Goal: Ask a question

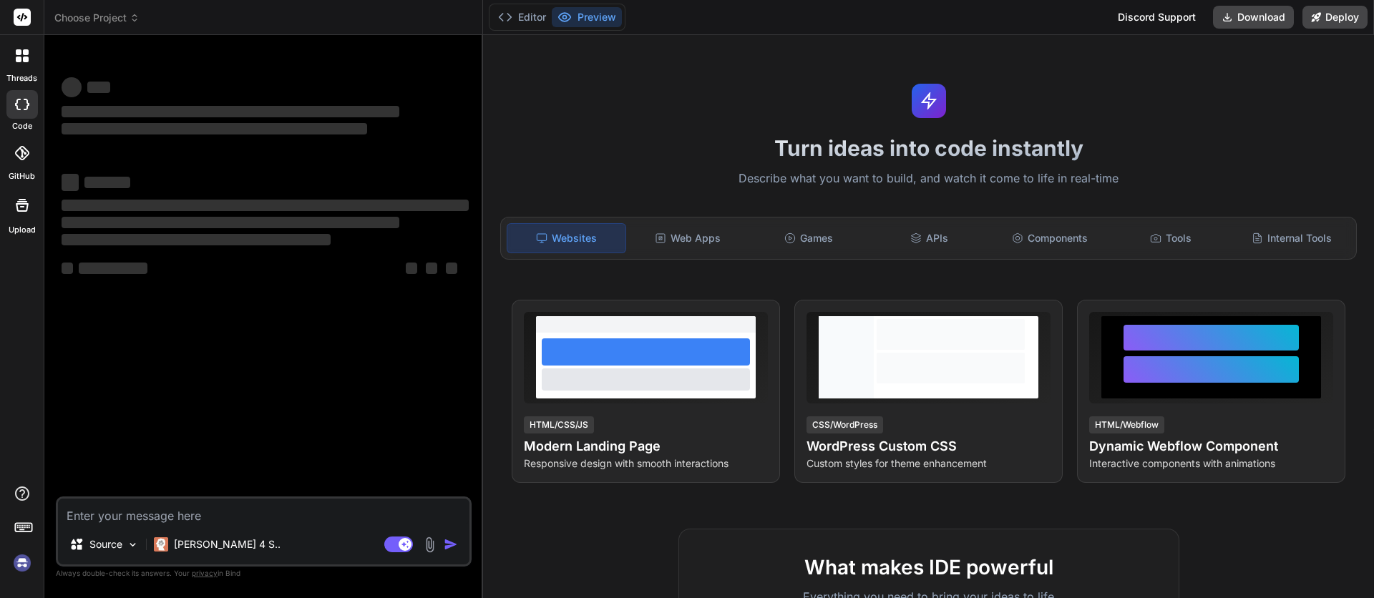
click at [195, 512] on textarea at bounding box center [263, 512] width 411 height 26
type textarea "x"
type textarea "g"
type textarea "x"
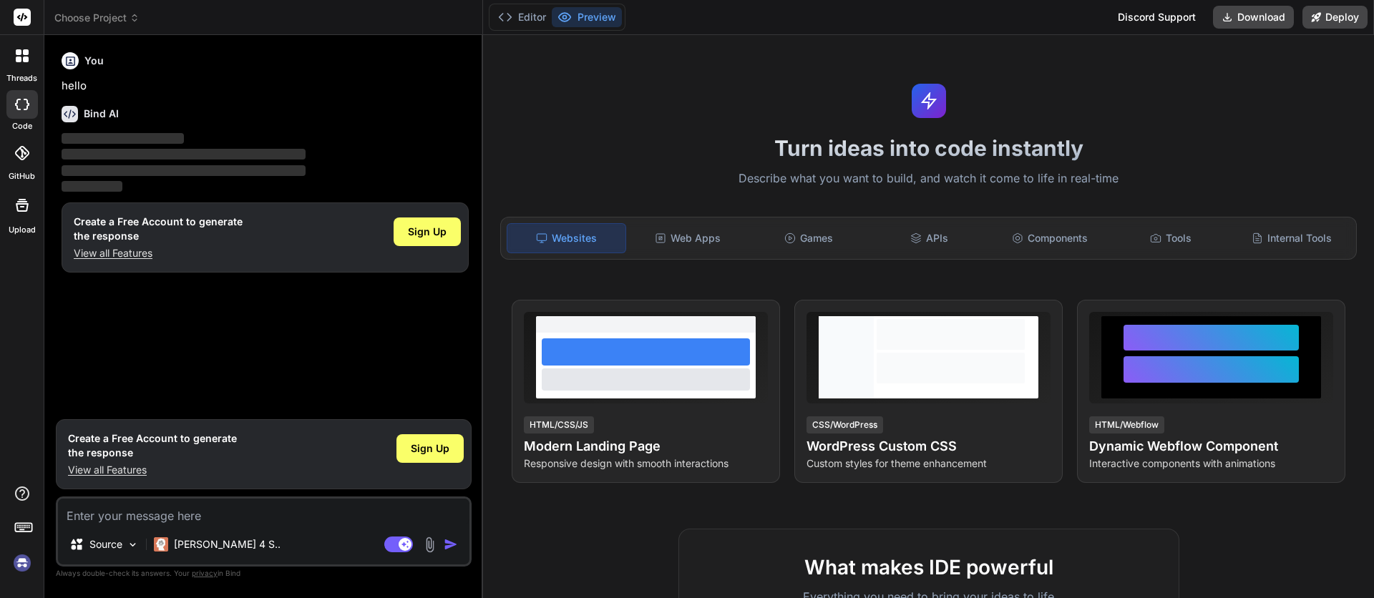
type textarea "x"
type textarea "h"
type textarea "x"
type textarea "hi"
type textarea "x"
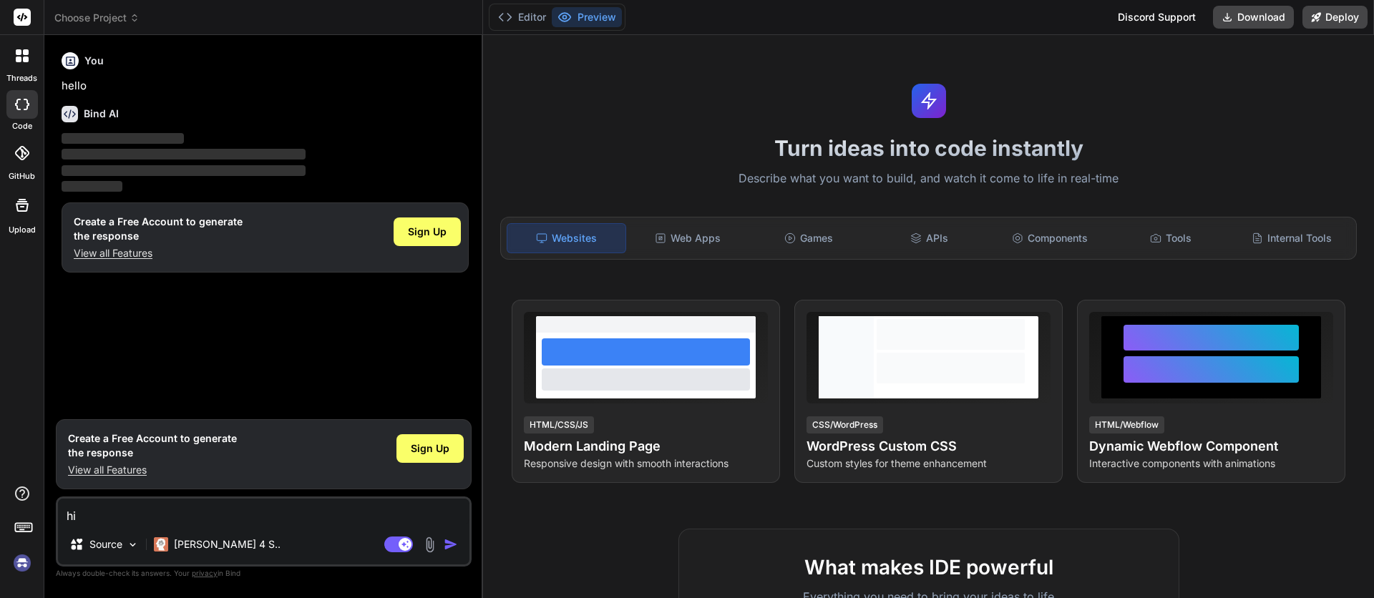
type textarea "hi"
type textarea "x"
type textarea "hi a"
type textarea "x"
type textarea "hi ar"
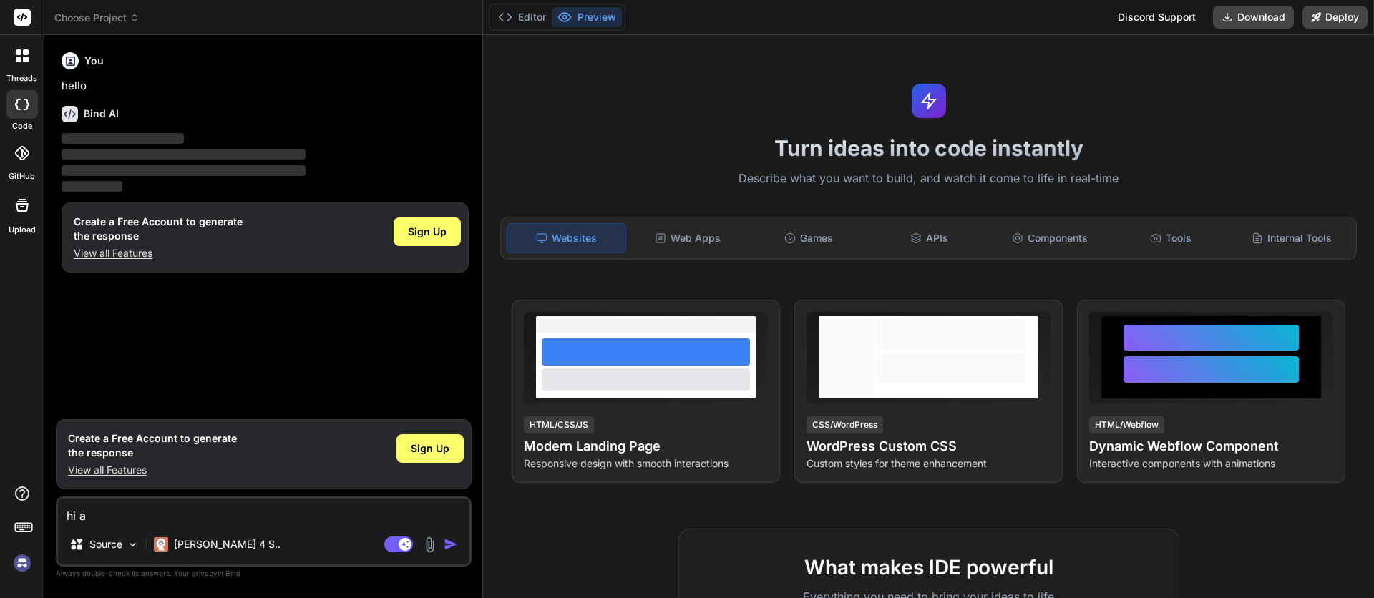
type textarea "x"
type textarea "hi are"
type textarea "x"
type textarea "hi are"
type textarea "x"
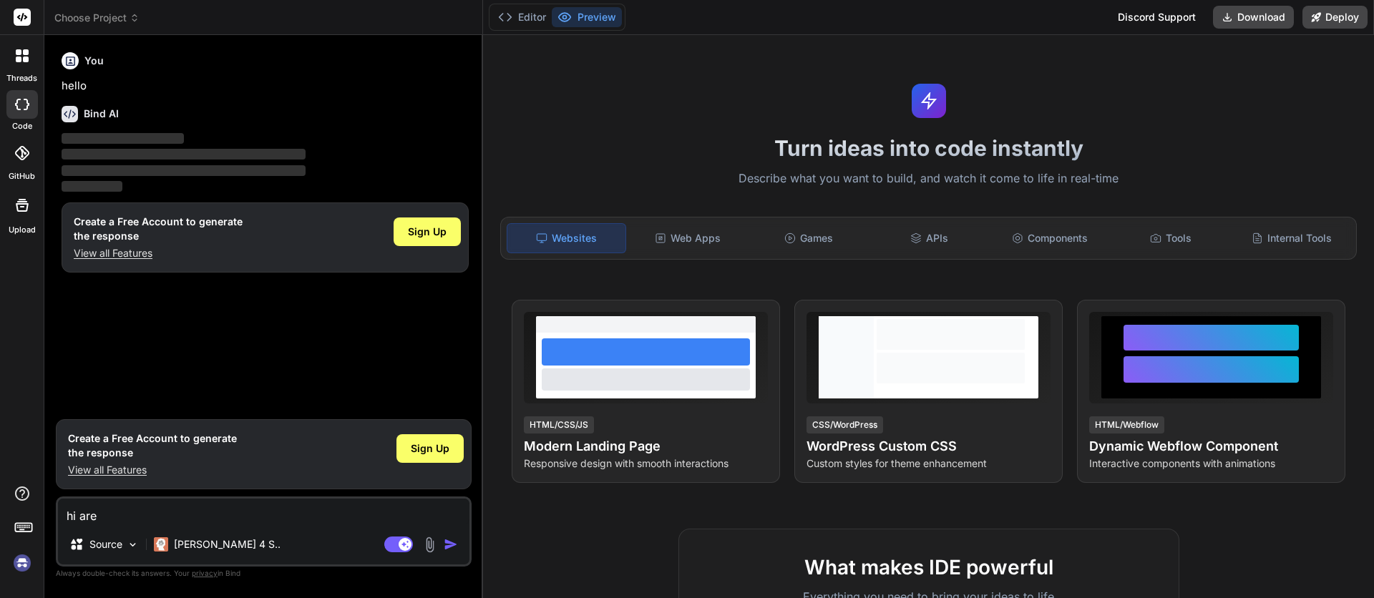
type textarea "hi are u"
type textarea "x"
type textarea "hi are u"
type textarea "x"
type textarea "hi are u m"
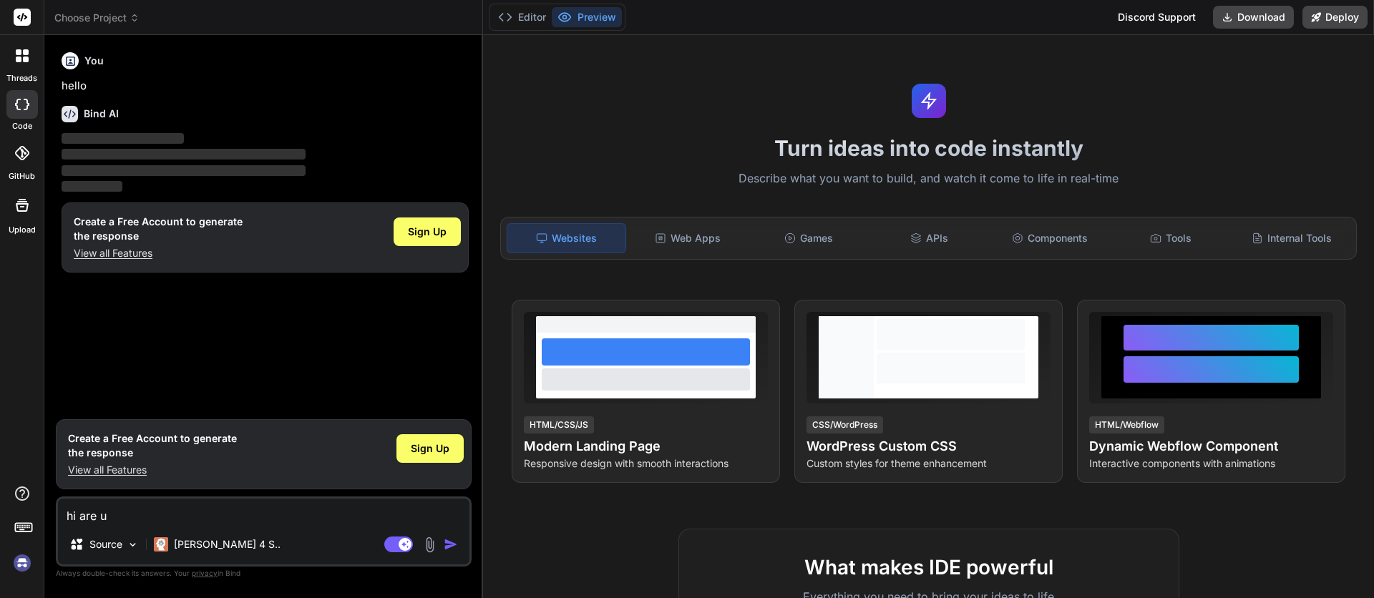
type textarea "x"
type textarea "hi are u"
type textarea "x"
type textarea "hi are u a"
type textarea "x"
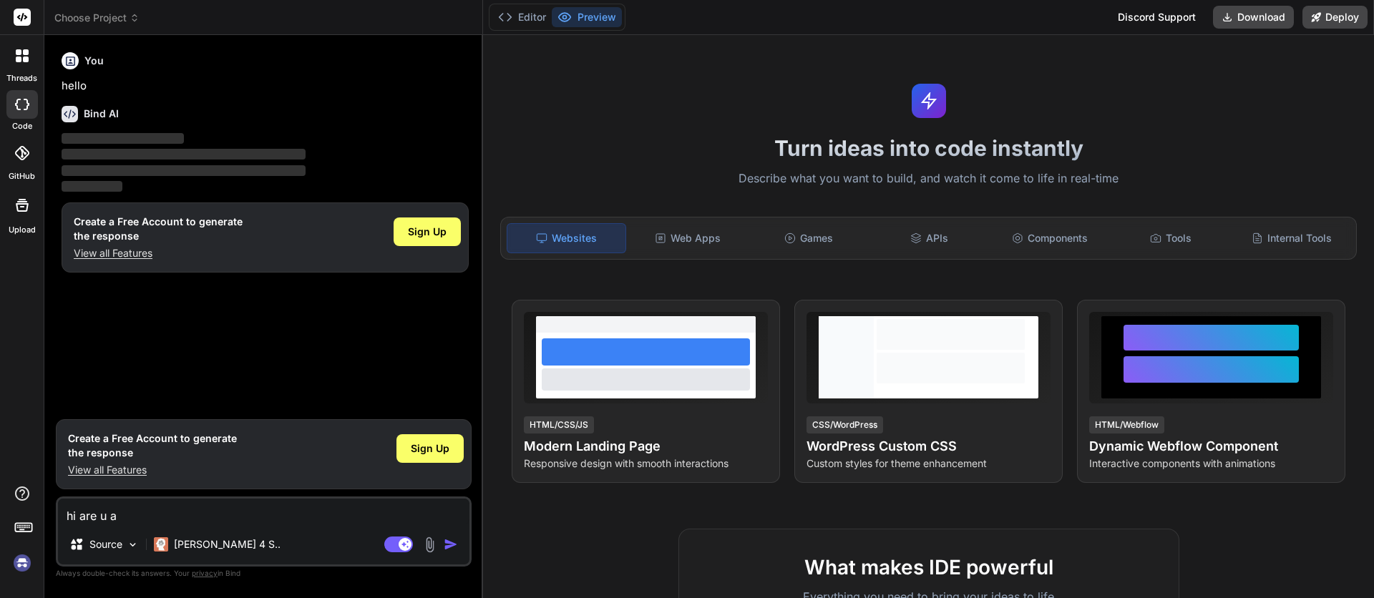
type textarea "hi are u a"
type textarea "x"
type textarea "hi are u a i"
type textarea "x"
type textarea "hi are u a"
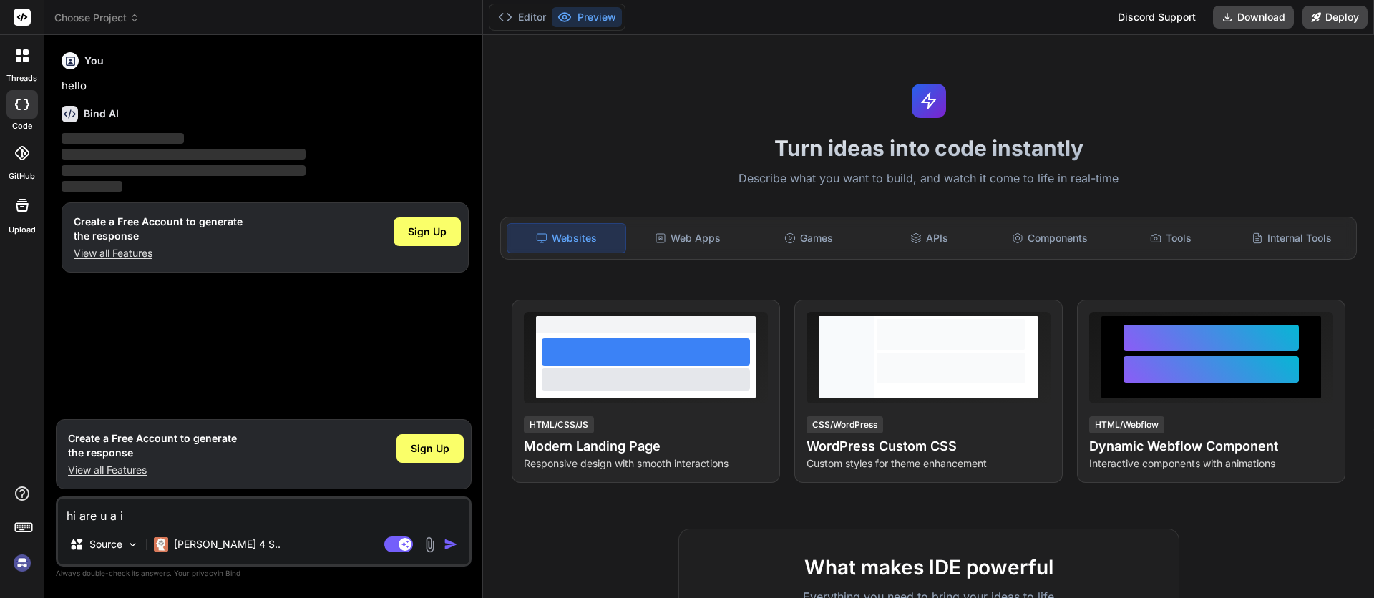
type textarea "x"
type textarea "hi are u a"
type textarea "x"
type textarea "hi are u ai"
type textarea "x"
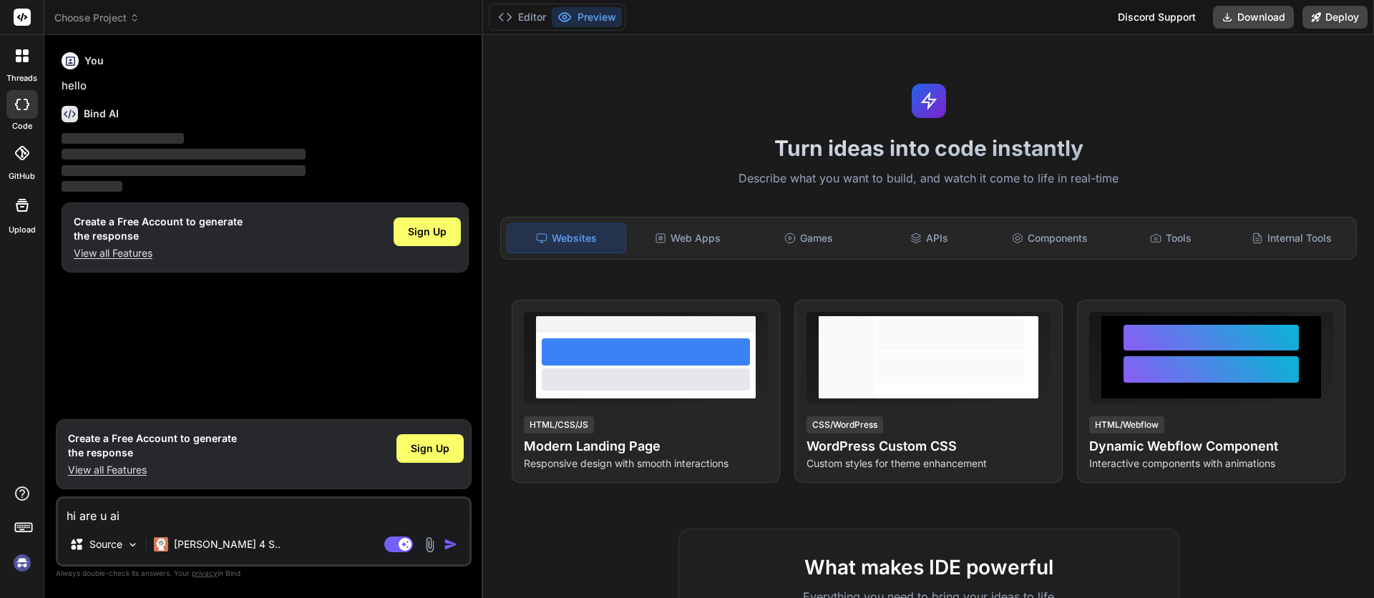
type textarea "hi are u ai"
click at [449, 549] on img "button" at bounding box center [451, 544] width 14 height 14
